Goal: Check status: Check status

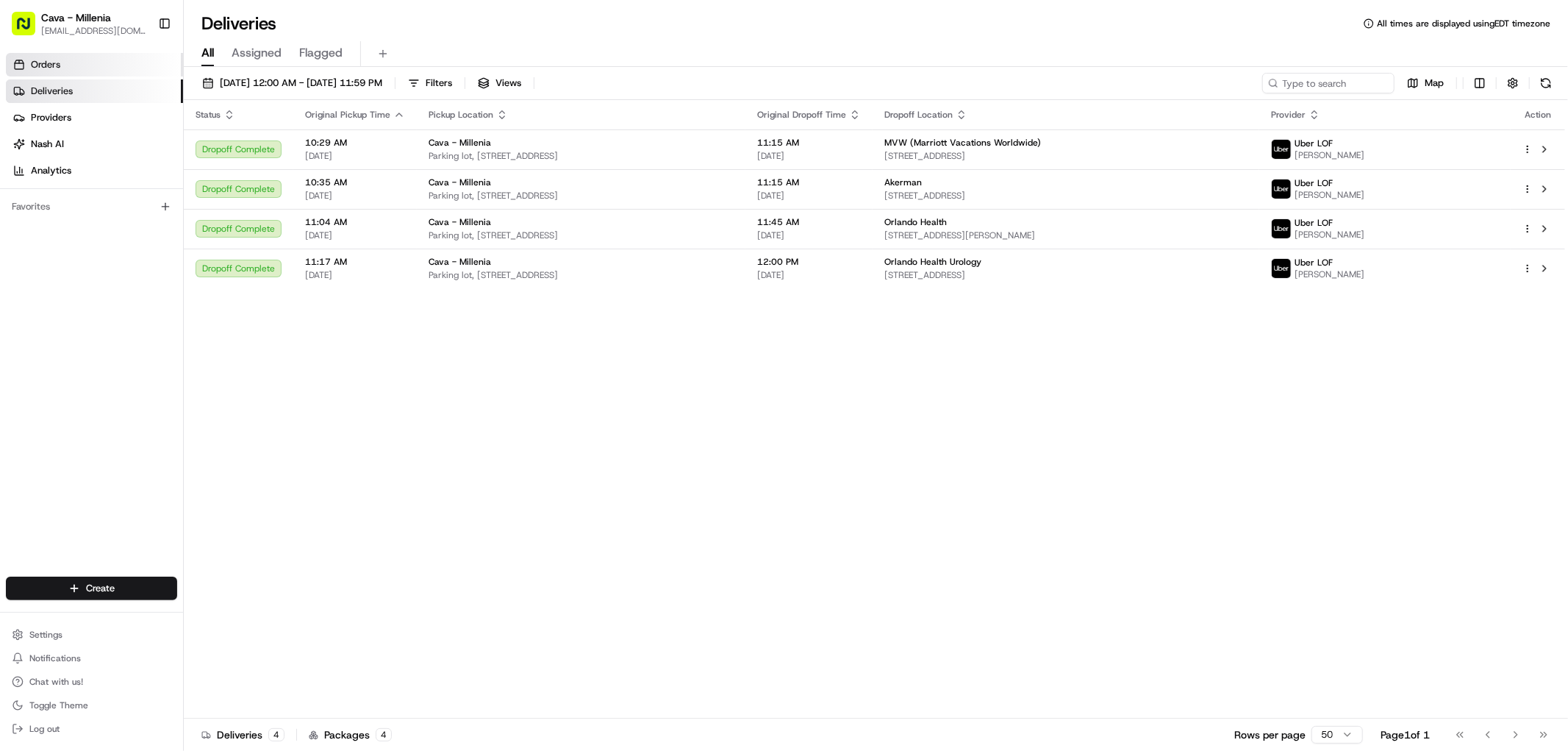
click at [54, 70] on span "Orders" at bounding box center [46, 64] width 29 height 13
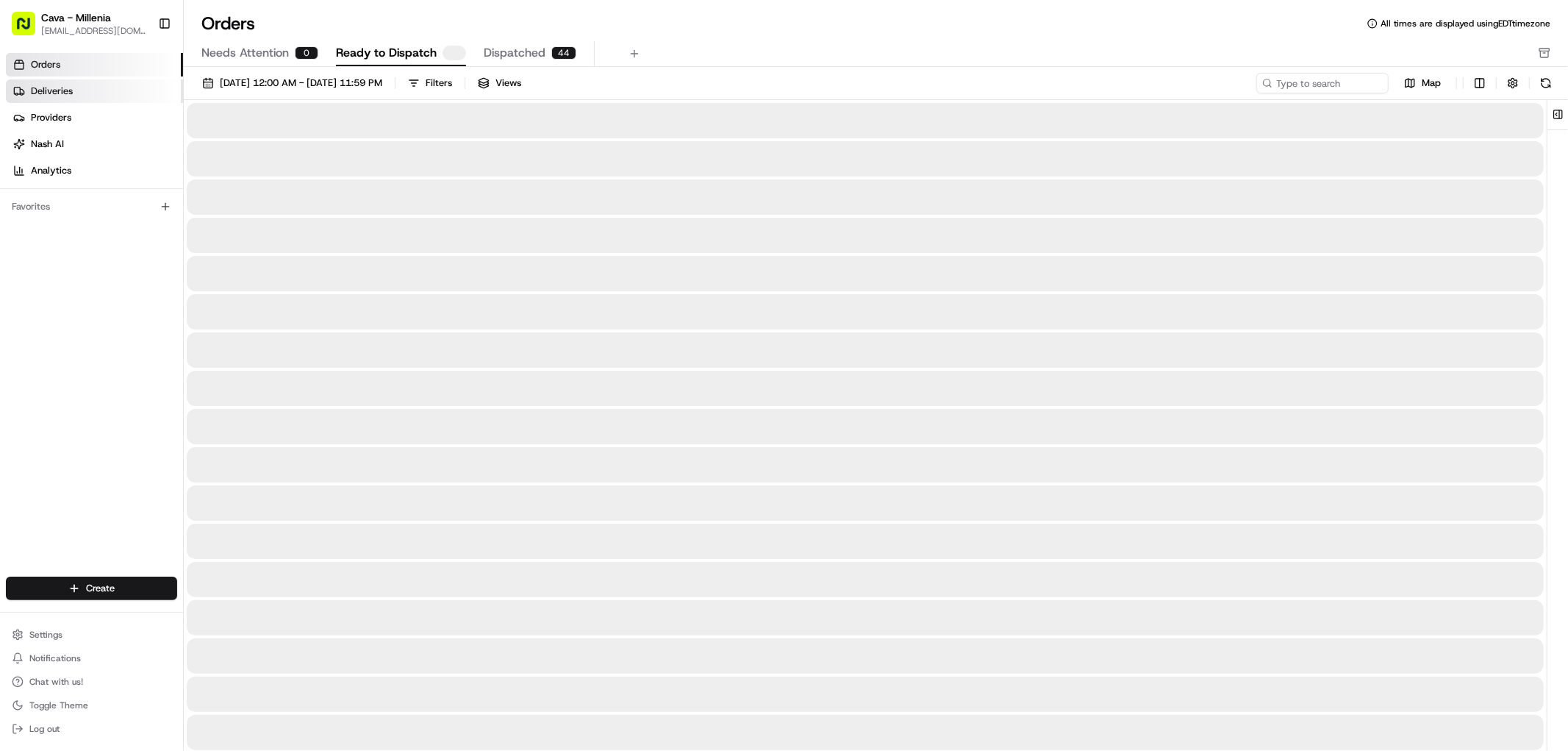
click at [49, 97] on span "Deliveries" at bounding box center [52, 91] width 42 height 13
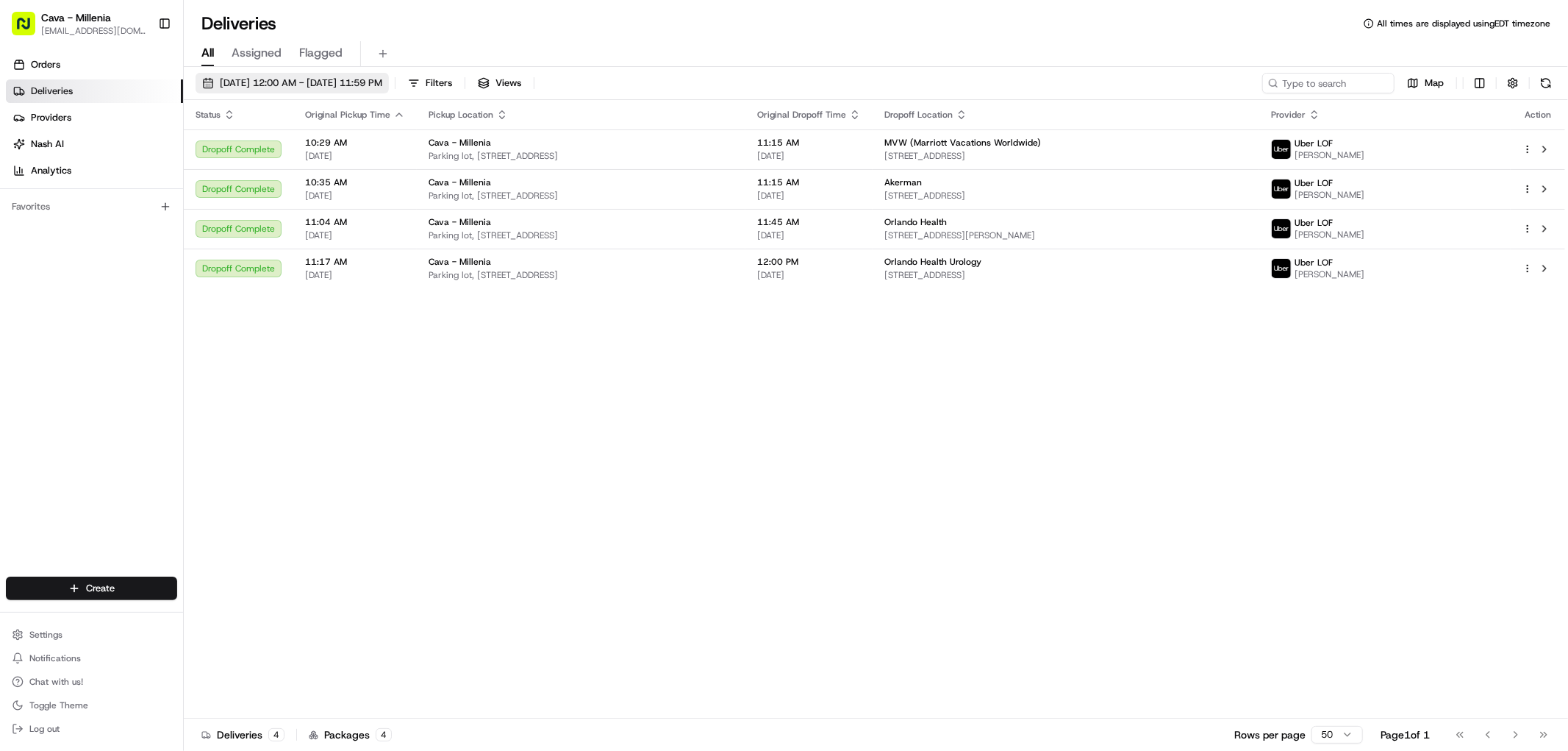
click at [256, 84] on span "[DATE] 12:00 AM - [DATE] 11:59 PM" at bounding box center [301, 83] width 162 height 13
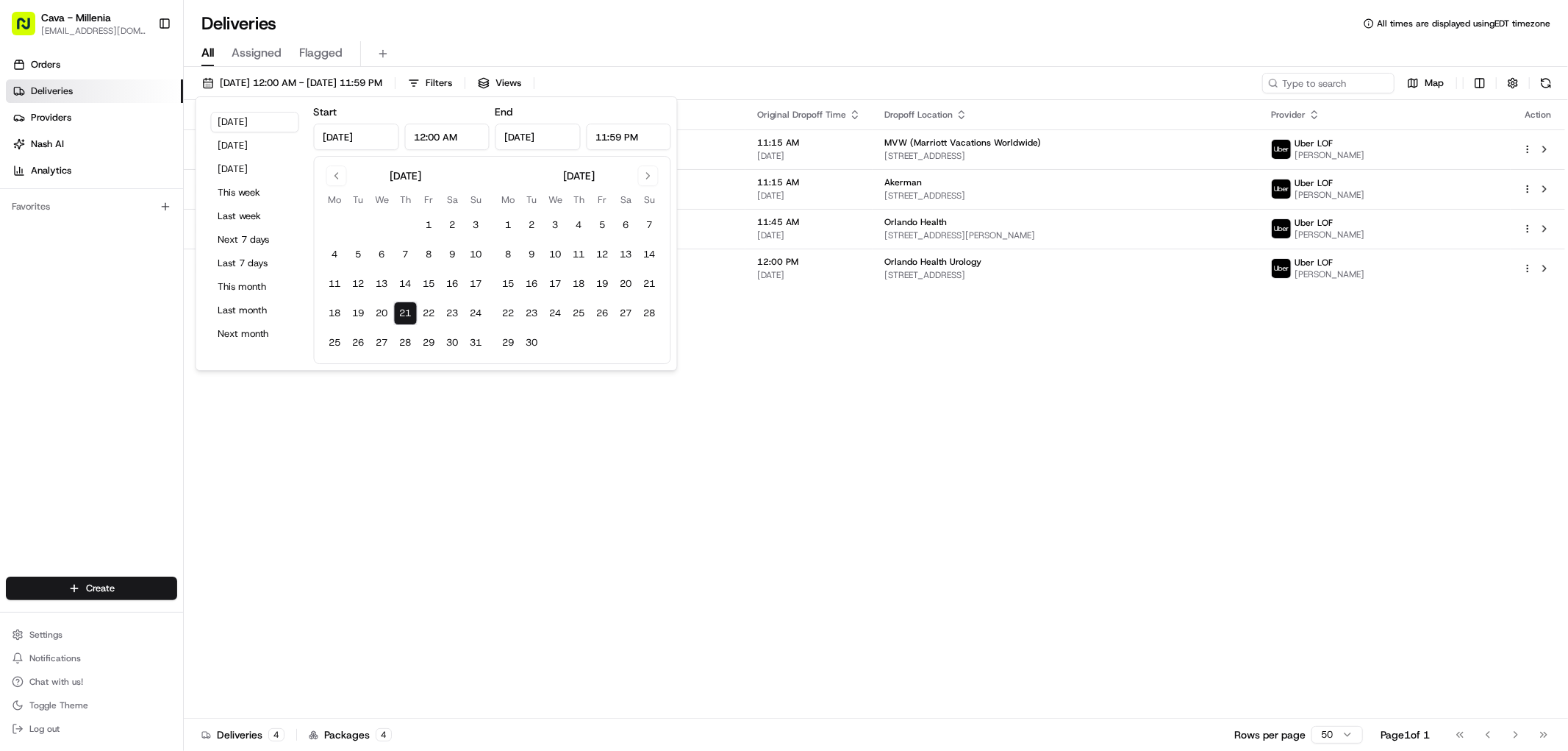
click at [405, 313] on button "21" at bounding box center [406, 313] width 24 height 24
click at [385, 422] on div "Status Original Pickup Time Pickup Location Original Dropoff Time Dropoff Locat…" at bounding box center [874, 409] width 1381 height 618
